Goal: Task Accomplishment & Management: Manage account settings

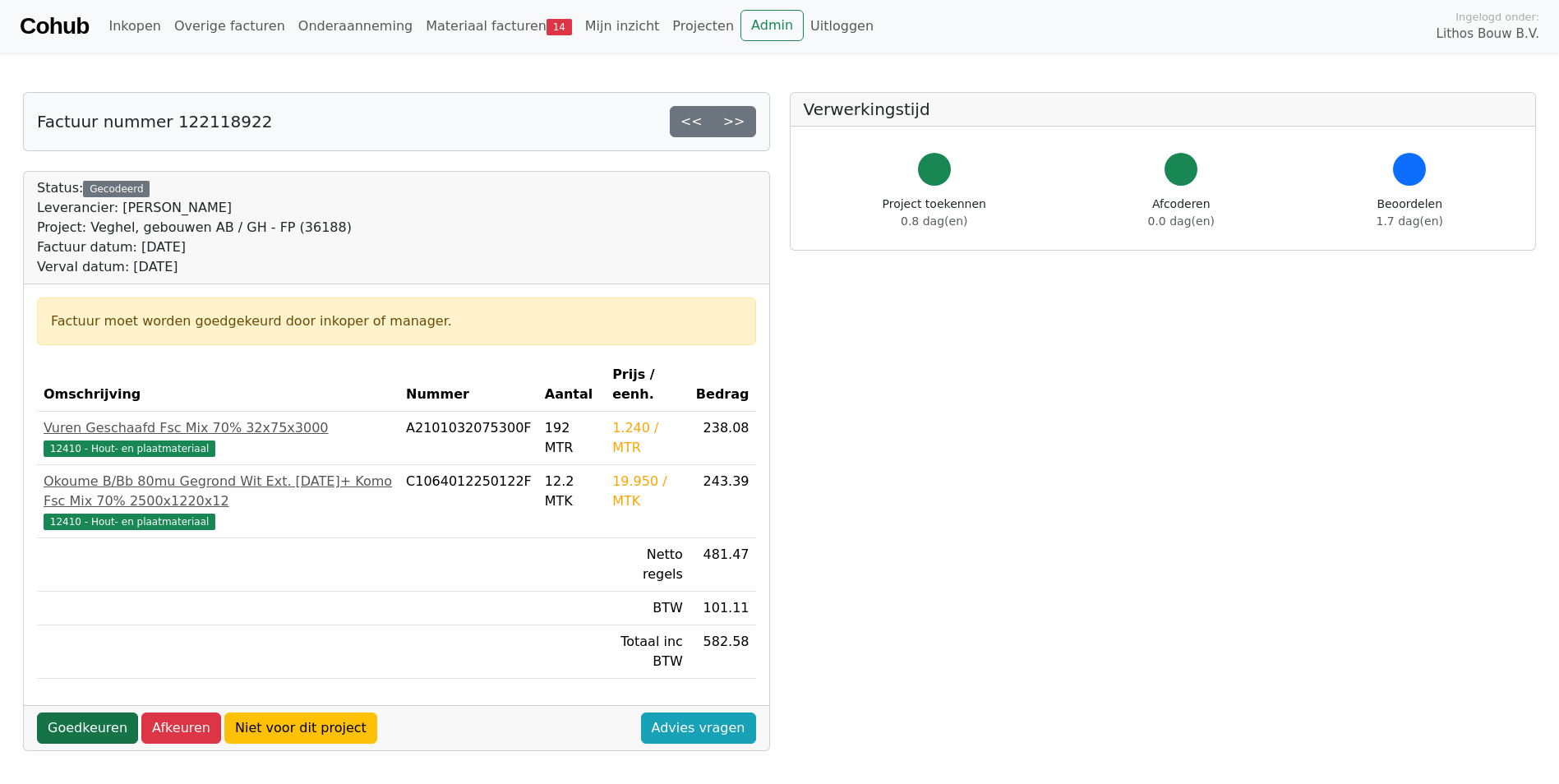
click at [95, 712] on link "Goedkeuren" at bounding box center [87, 728] width 101 height 32
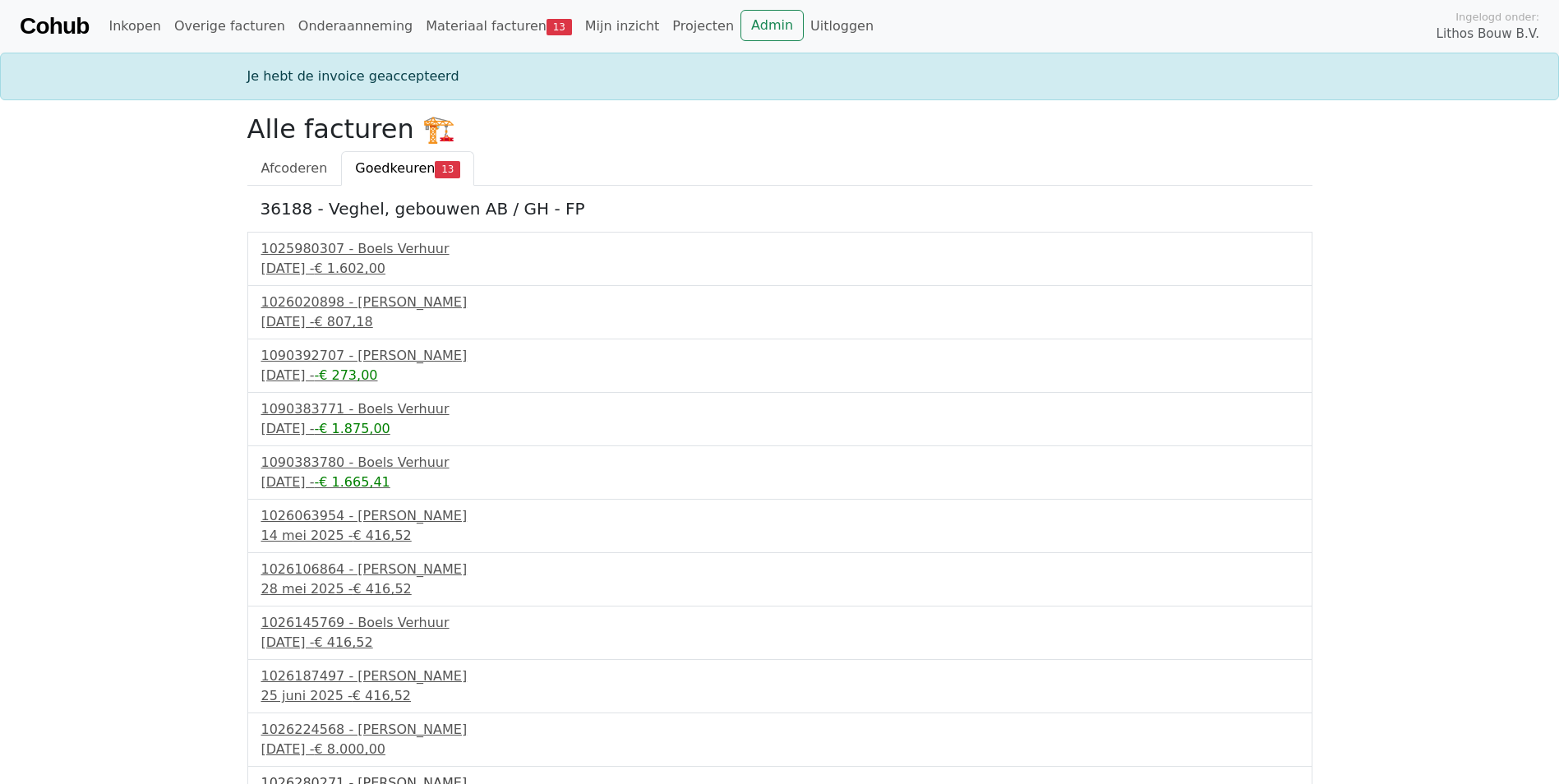
scroll to position [143, 0]
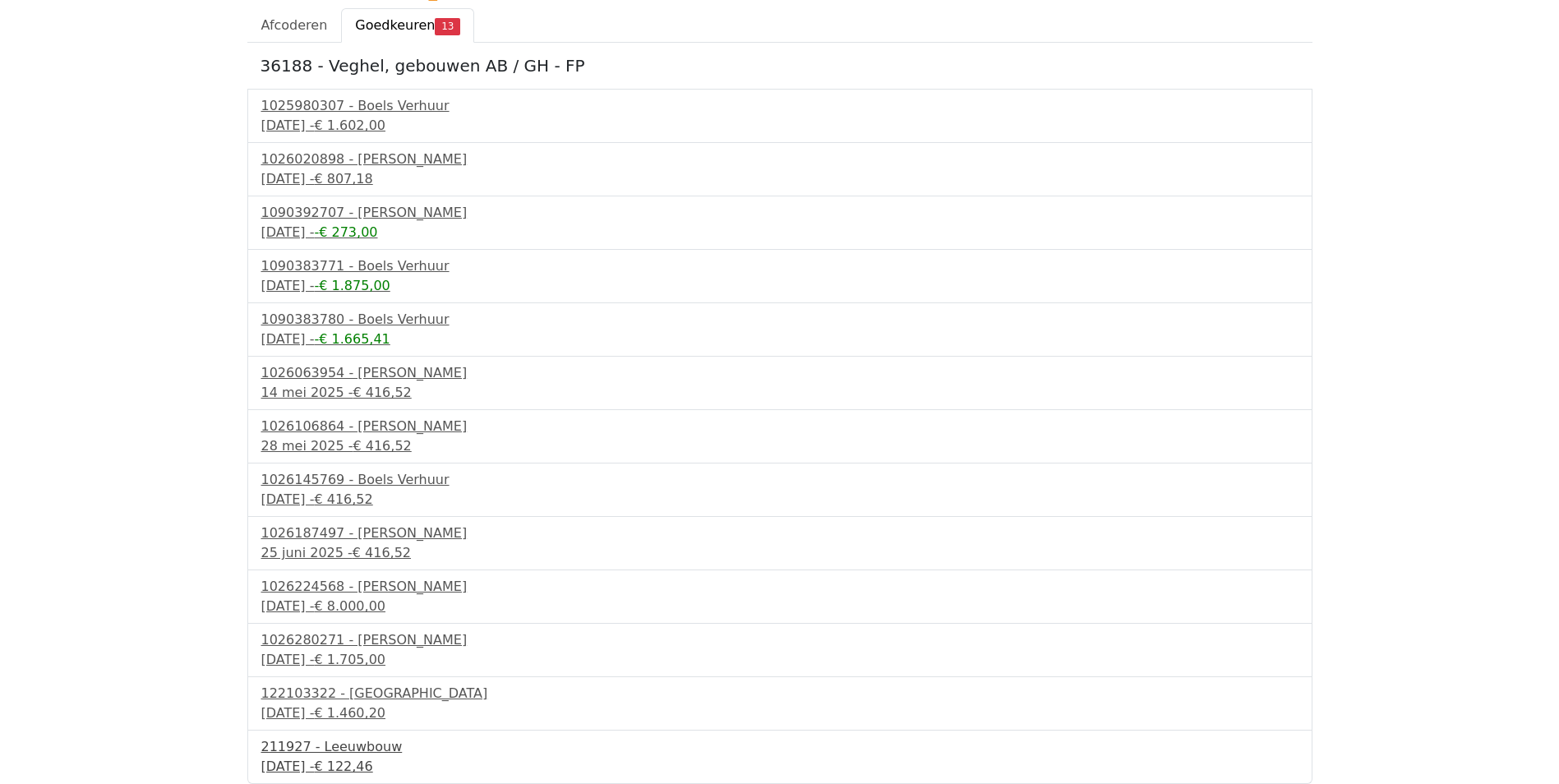
click at [287, 753] on div "211927 - Leeuwbouw" at bounding box center [780, 746] width 1037 height 19
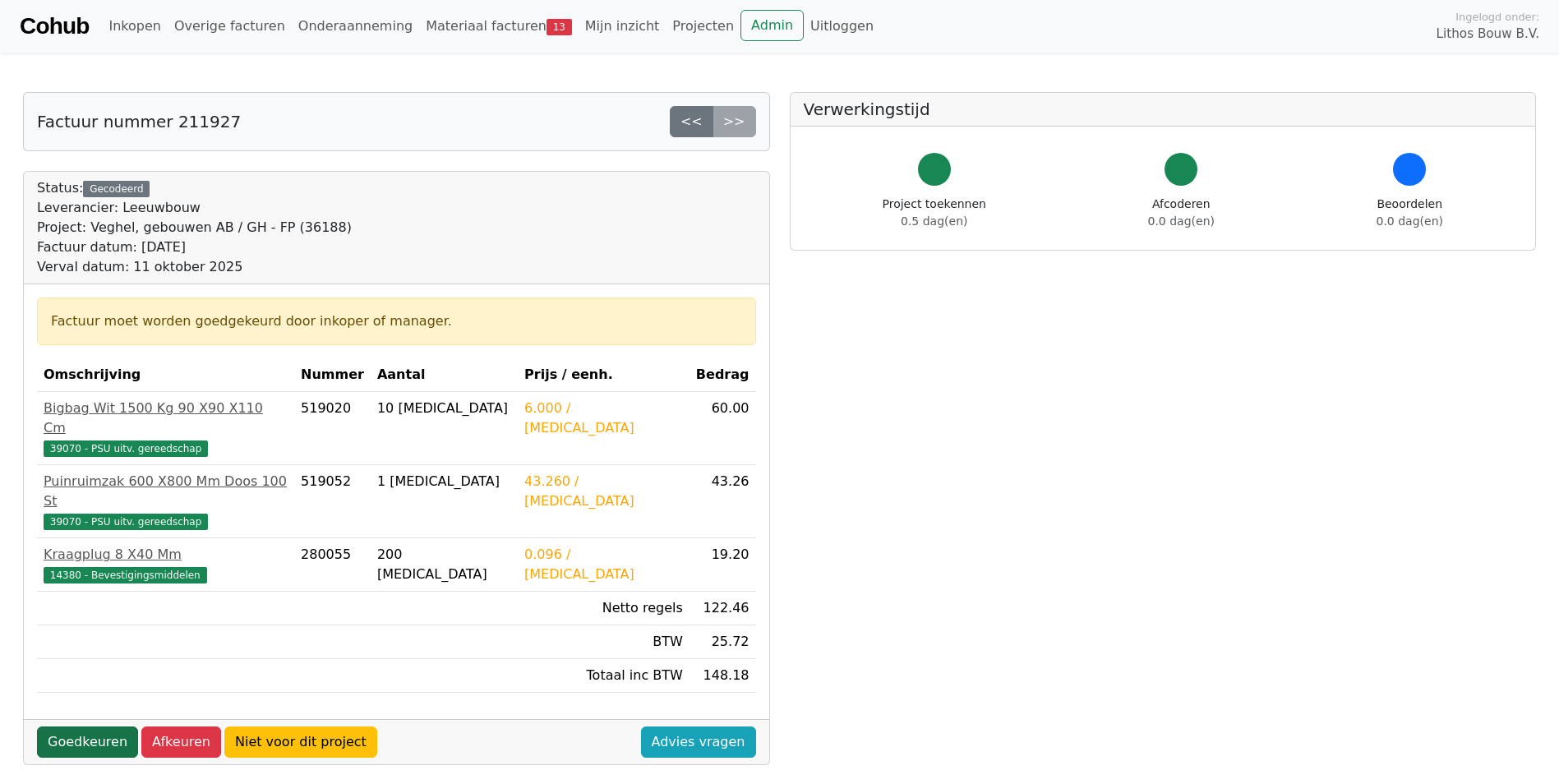
click at [76, 726] on link "Goedkeuren" at bounding box center [87, 742] width 101 height 32
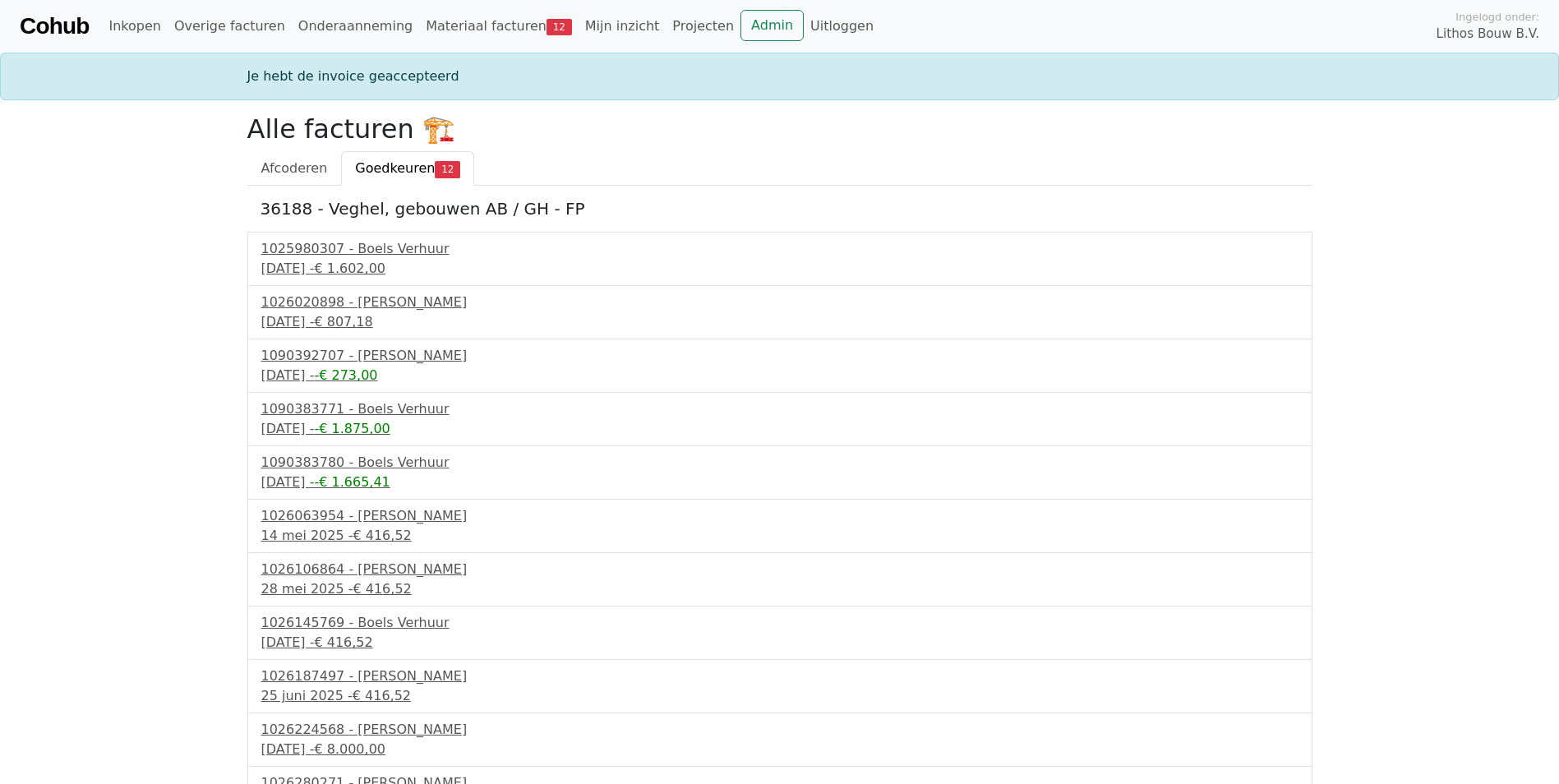
scroll to position [89, 0]
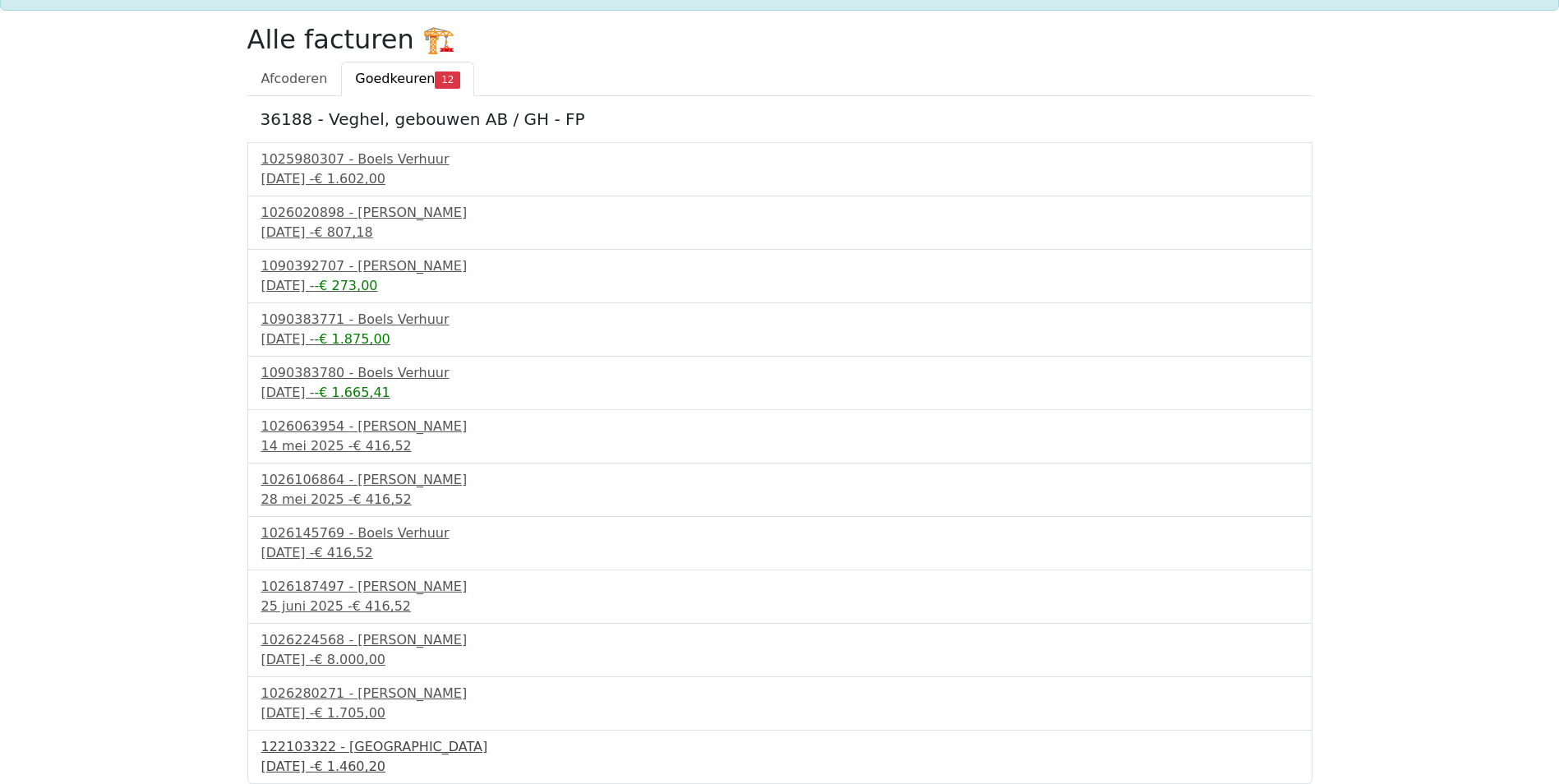
click at [356, 752] on div "122103322 - PontMeyer" at bounding box center [780, 746] width 1037 height 19
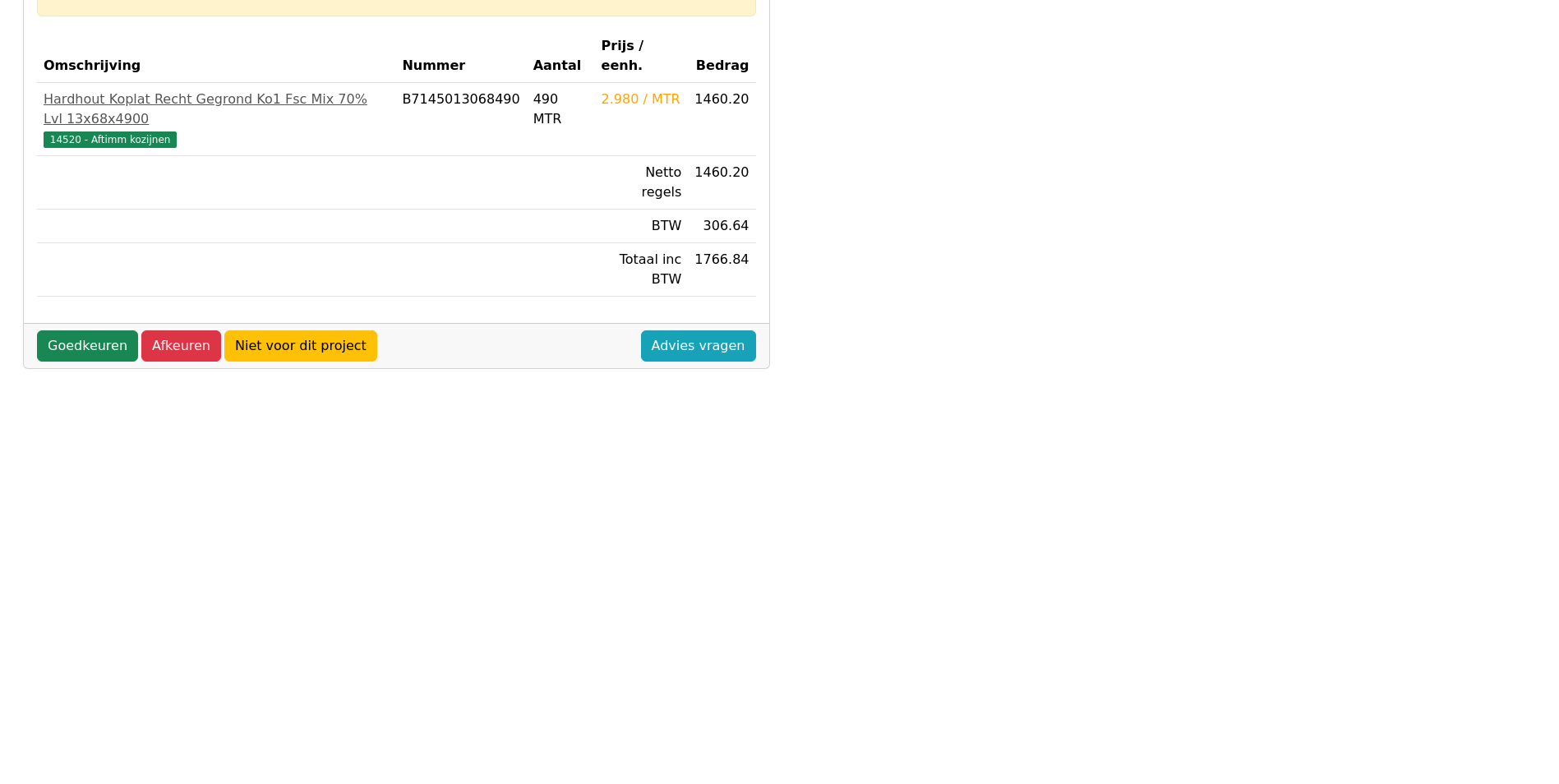
scroll to position [82, 0]
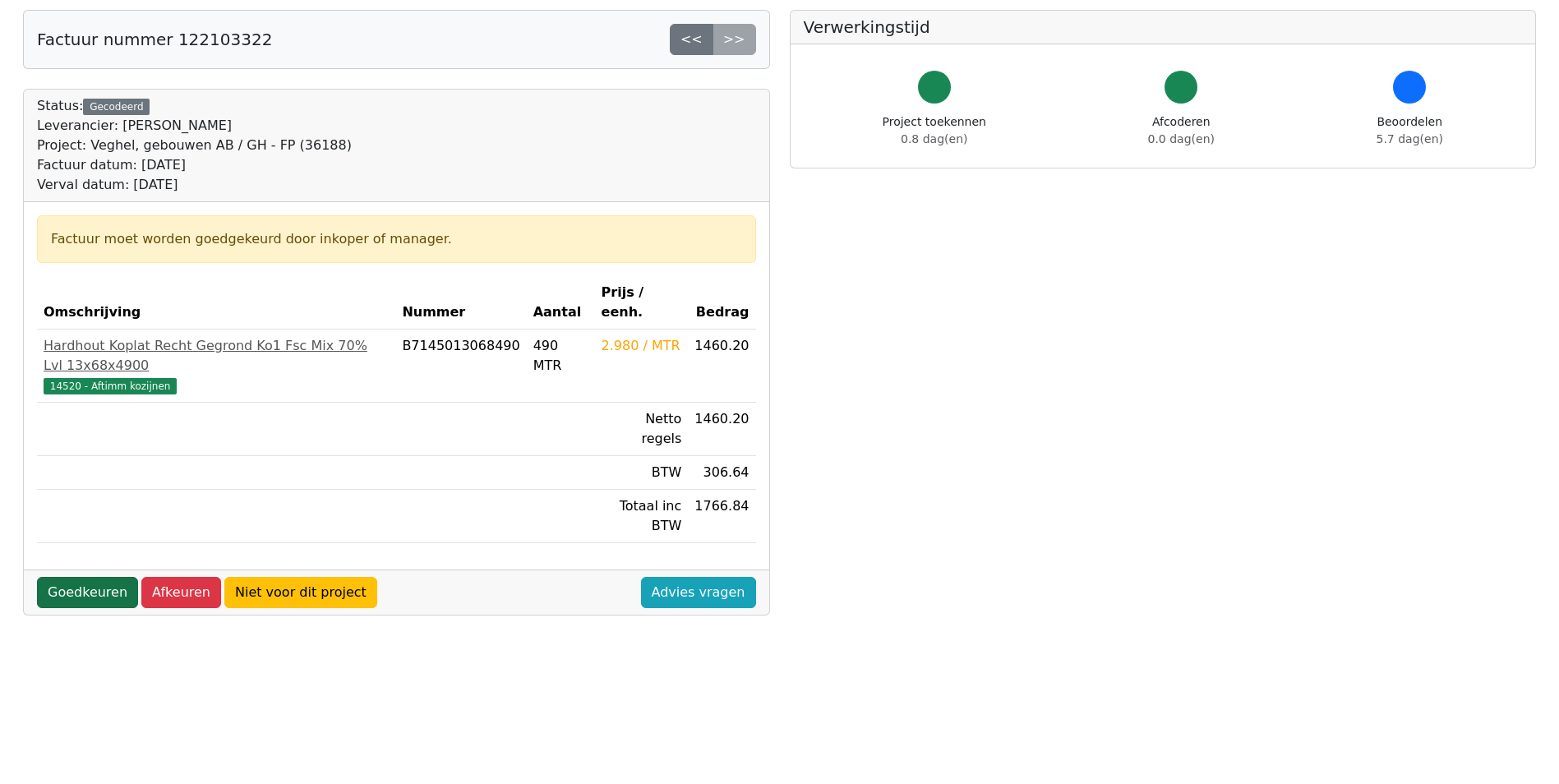
drag, startPoint x: 60, startPoint y: 555, endPoint x: 70, endPoint y: 551, distance: 10.8
click at [61, 577] on link "Goedkeuren" at bounding box center [87, 593] width 101 height 32
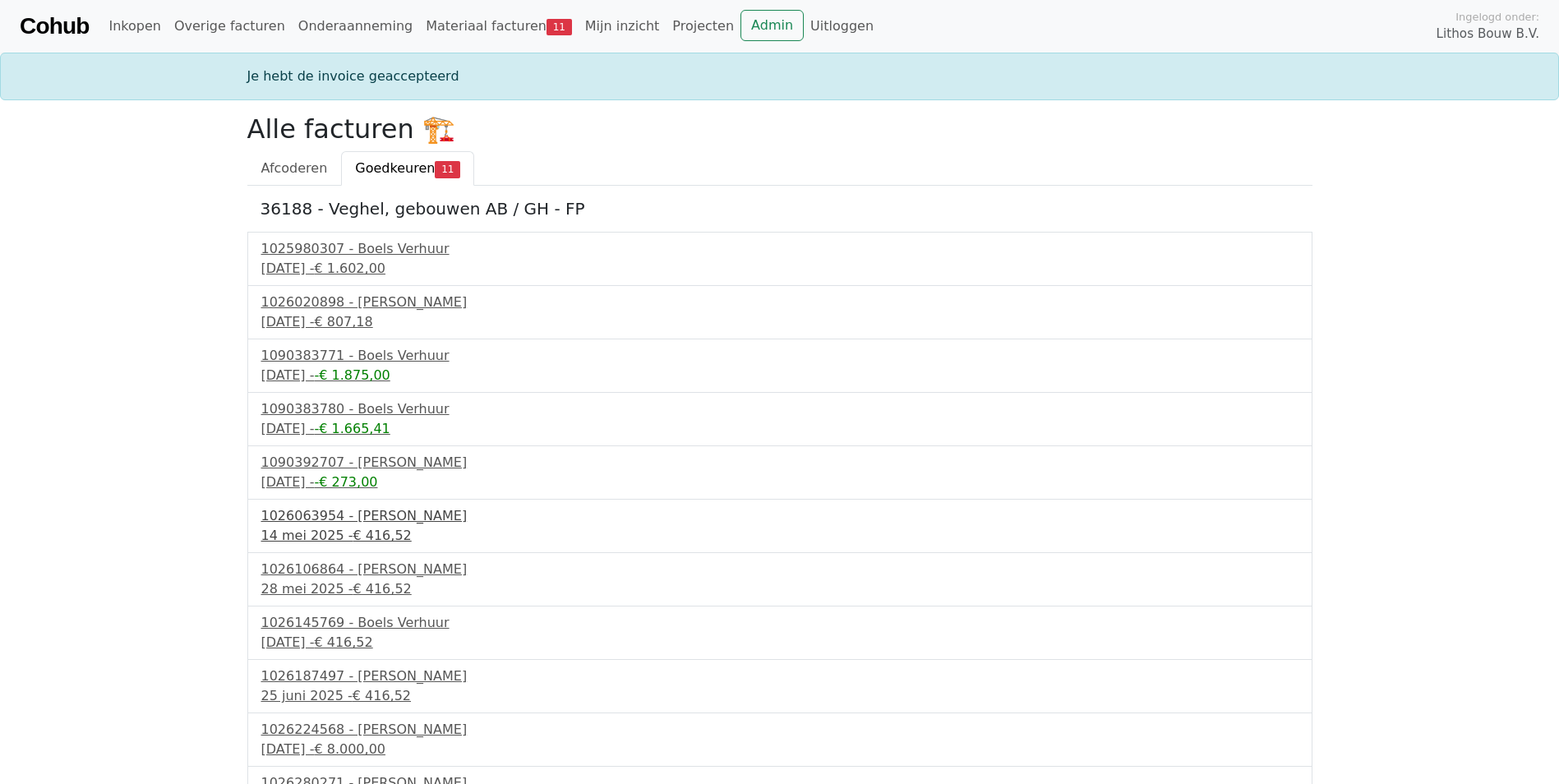
scroll to position [36, 0]
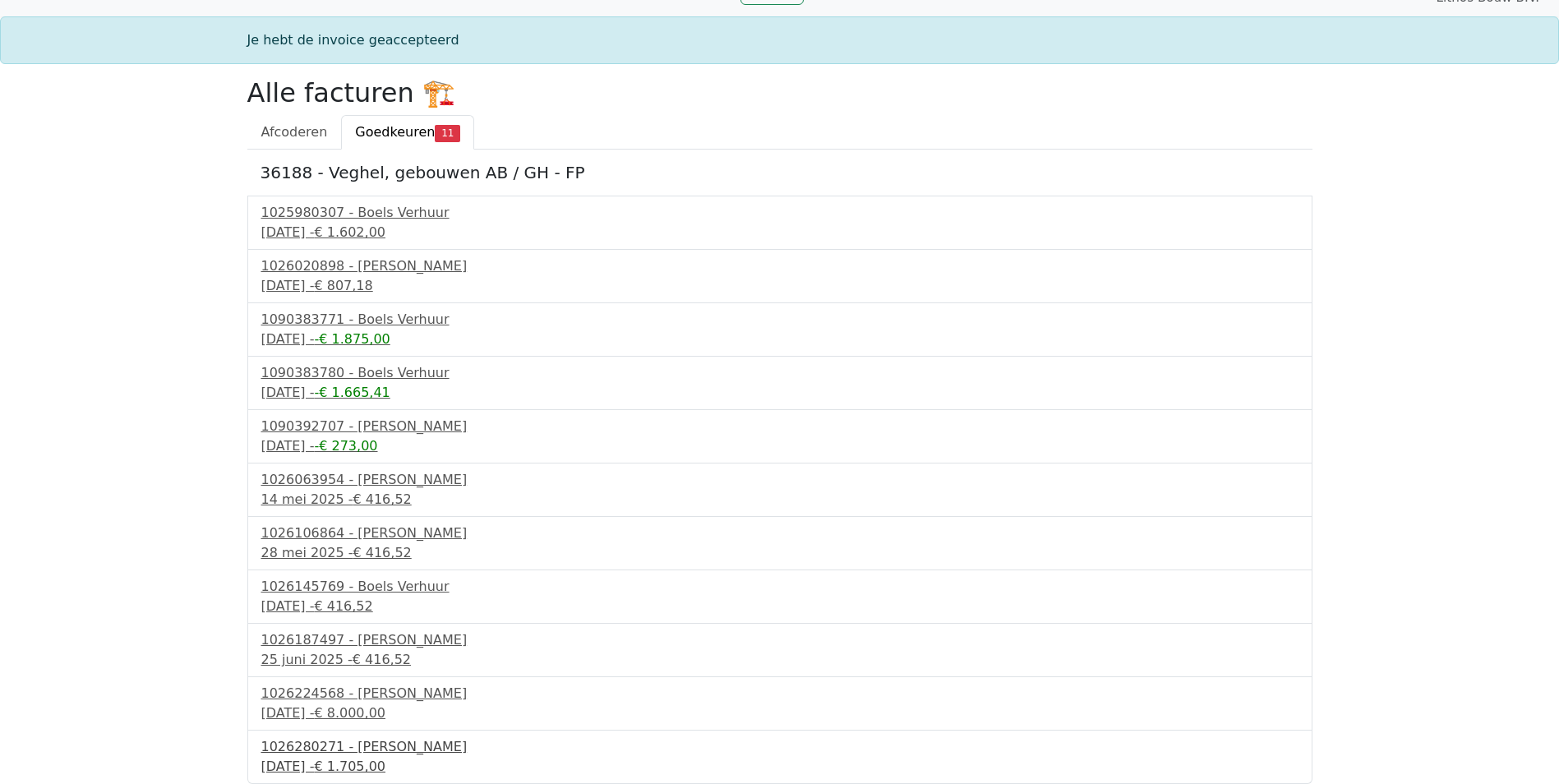
click at [361, 757] on div "[DATE] - € 1.705,00" at bounding box center [780, 766] width 1037 height 19
